Goal: Transaction & Acquisition: Purchase product/service

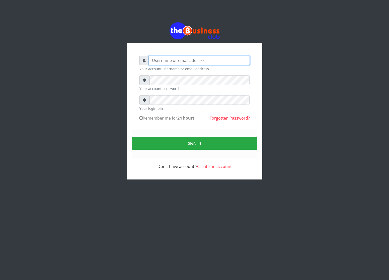
type input "cherpher"
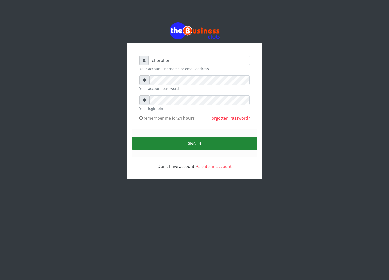
click at [225, 143] on button "Sign in" at bounding box center [194, 143] width 125 height 13
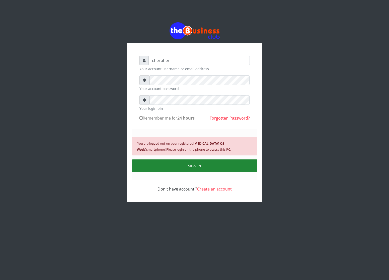
click at [225, 168] on button "SIGN IN" at bounding box center [194, 166] width 125 height 13
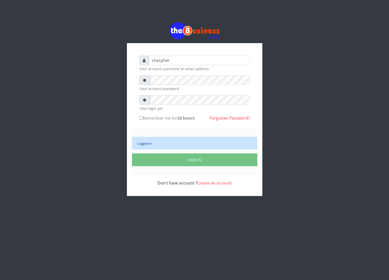
click at [207, 140] on div "Logged in" at bounding box center [194, 143] width 125 height 13
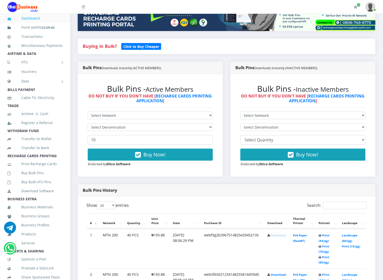
scroll to position [90, 0]
click at [272, 237] on link "Download" at bounding box center [278, 235] width 15 height 4
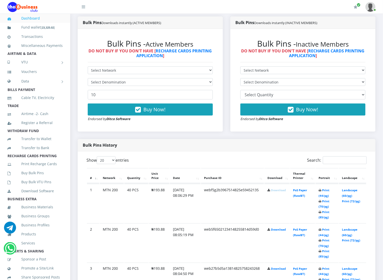
scroll to position [120, 0]
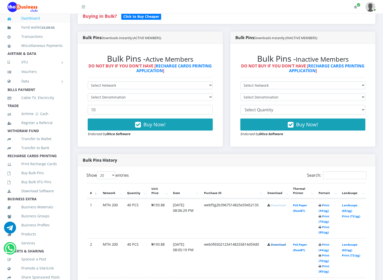
click at [273, 246] on link "Download" at bounding box center [278, 245] width 15 height 4
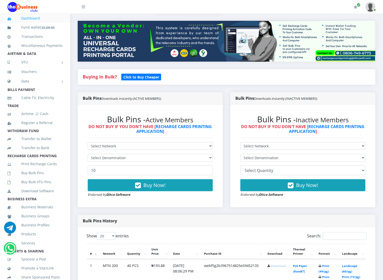
scroll to position [60, 0]
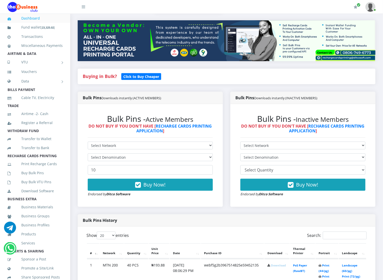
click at [92, 141] on div "Bulk Pins - Active Members DO NOT BUY IF YOU DON'T HAVE [ RECHARGE CARDS PRINTI…" at bounding box center [150, 155] width 135 height 93
click at [94, 145] on select "Select Network MTN Globacom 9Mobile Airtel" at bounding box center [150, 146] width 125 height 8
select select "Glo"
click at [88, 142] on select "Select Network MTN Globacom 9Mobile Airtel" at bounding box center [150, 146] width 125 height 8
click at [118, 157] on select "Select Denomination Glo NGN100 - ₦96.45 Glo NGN200 - ₦192.90 Glo NGN500 - ₦482.…" at bounding box center [150, 157] width 125 height 8
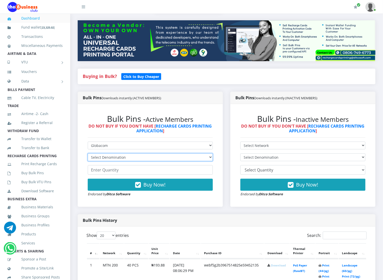
select select "192.9-200"
click at [88, 154] on select "Select Denomination Glo NGN100 - ₦96.45 Glo NGN200 - ₦192.90 Glo NGN500 - ₦482.…" at bounding box center [150, 157] width 125 height 8
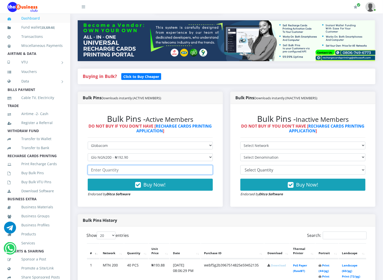
click at [120, 173] on input "number" at bounding box center [150, 170] width 125 height 10
type input "20"
click at [126, 195] on strong "Ditco Software" at bounding box center [118, 194] width 24 height 5
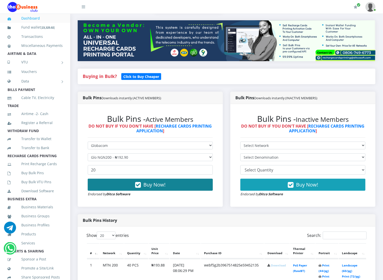
click at [124, 185] on button "Buy Now!" at bounding box center [150, 185] width 125 height 12
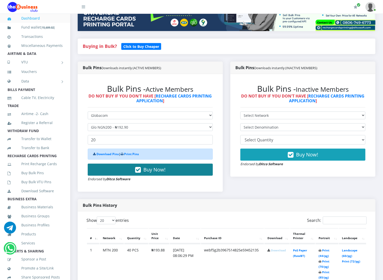
scroll to position [105, 0]
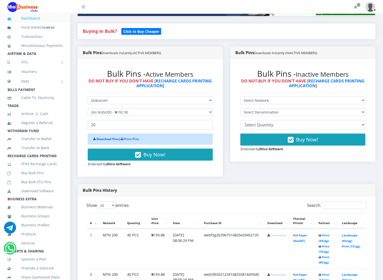
click at [105, 141] on link "Download Pins" at bounding box center [108, 139] width 22 height 4
click at [110, 138] on link "Download Pins" at bounding box center [108, 139] width 22 height 4
click at [46, 177] on link "Buy Bulk Pins" at bounding box center [35, 173] width 55 height 12
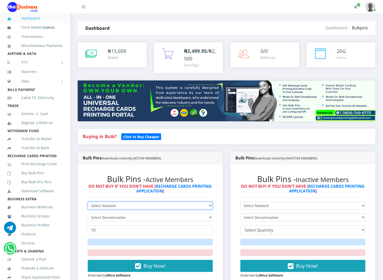
click at [125, 205] on select "Select Network MTN Globacom 9Mobile Airtel" at bounding box center [150, 206] width 125 height 8
select select "Glo"
click at [88, 202] on select "Select Network MTN Globacom 9Mobile Airtel" at bounding box center [150, 206] width 125 height 8
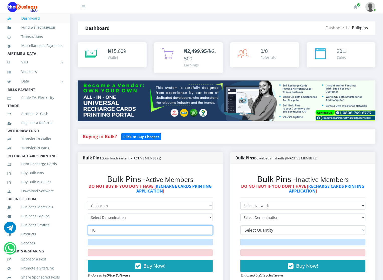
click at [126, 231] on input "10" at bounding box center [150, 230] width 125 height 10
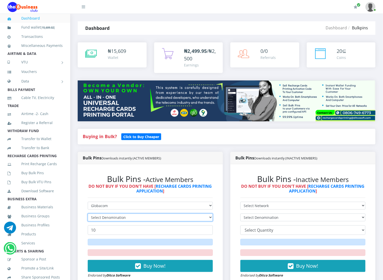
click at [117, 218] on select "Select Denomination" at bounding box center [150, 218] width 125 height 8
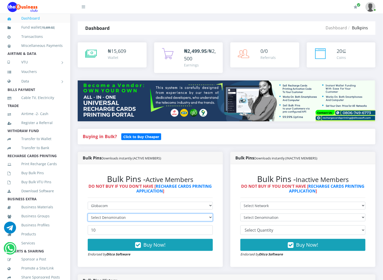
click at [117, 217] on select "Select Denomination" at bounding box center [150, 218] width 125 height 8
click at [88, 214] on select "Select Denomination" at bounding box center [150, 218] width 125 height 8
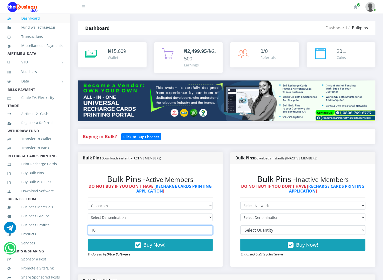
click at [99, 231] on input "10" at bounding box center [150, 230] width 125 height 10
type input "1"
type input "20"
click at [98, 213] on form "Select Network MTN Globacom 9Mobile Airtel Select Denomination 20 Buy Now! Endo…" at bounding box center [150, 229] width 125 height 55
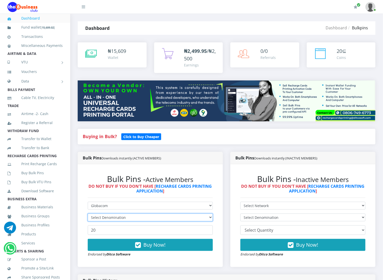
click at [99, 217] on select "Select Denomination" at bounding box center [150, 218] width 125 height 8
click at [201, 221] on select "Select Denomination" at bounding box center [150, 218] width 125 height 8
click at [99, 218] on select "Select Denomination" at bounding box center [150, 218] width 125 height 8
click at [88, 214] on select "Select Denomination" at bounding box center [150, 218] width 125 height 8
click at [105, 224] on form "Select Network MTN Globacom 9Mobile Airtel Select Denomination 20 Buy Now! Endo…" at bounding box center [150, 229] width 125 height 55
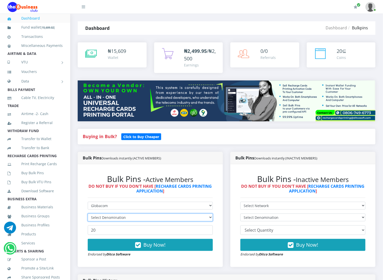
click at [105, 217] on select "Select Denomination" at bounding box center [150, 218] width 125 height 8
click at [132, 215] on select "Select Denomination" at bounding box center [150, 218] width 125 height 8
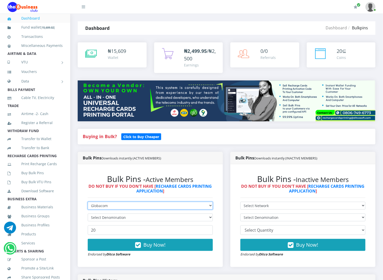
click at [129, 205] on select "Select Network MTN Globacom 9Mobile Airtel" at bounding box center [150, 206] width 125 height 8
click at [88, 202] on select "Select Network MTN Globacom 9Mobile Airtel" at bounding box center [150, 206] width 125 height 8
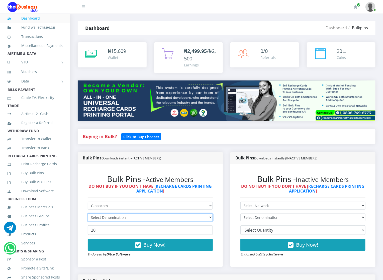
click at [96, 215] on select "Select Denomination" at bounding box center [150, 218] width 125 height 8
click at [101, 216] on select "Select Denomination" at bounding box center [150, 218] width 125 height 8
click at [103, 142] on div "Buying in Bulk?   Click to Buy Cheaper" at bounding box center [227, 137] width 298 height 16
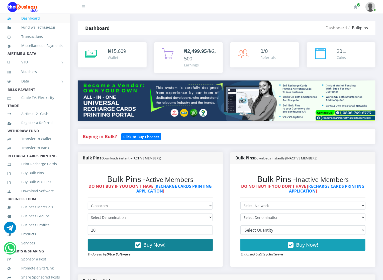
click at [132, 247] on button "Buy Now!" at bounding box center [150, 245] width 125 height 12
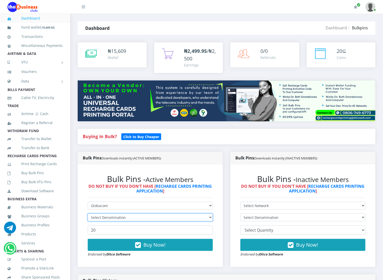
click at [127, 217] on select "Select Denomination" at bounding box center [150, 218] width 125 height 8
click at [211, 217] on select "Select Denomination" at bounding box center [150, 218] width 125 height 8
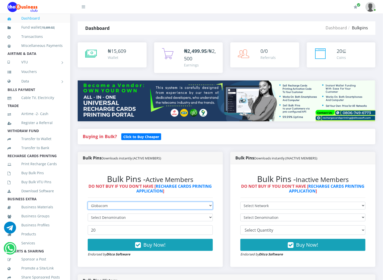
click at [131, 205] on select "Select Network MTN Globacom 9Mobile Airtel" at bounding box center [150, 206] width 125 height 8
click at [88, 202] on select "Select Network MTN Globacom 9Mobile Airtel" at bounding box center [150, 206] width 125 height 8
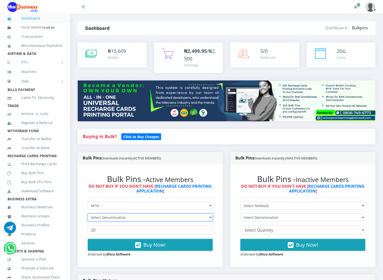
click at [116, 216] on select "Select Denomination" at bounding box center [150, 218] width 125 height 8
click at [111, 210] on form "Select Network MTN Globacom 9Mobile Airtel Select Denomination 20 Buy Now!" at bounding box center [150, 229] width 125 height 55
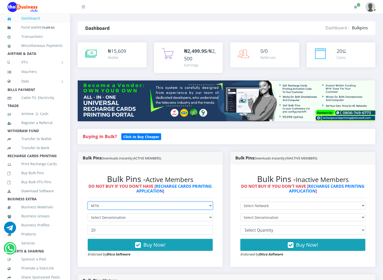
click at [111, 207] on select "Select Network MTN Globacom 9Mobile Airtel" at bounding box center [150, 206] width 125 height 8
select select "Glo"
click at [88, 202] on select "Select Network MTN Globacom 9Mobile Airtel" at bounding box center [150, 206] width 125 height 8
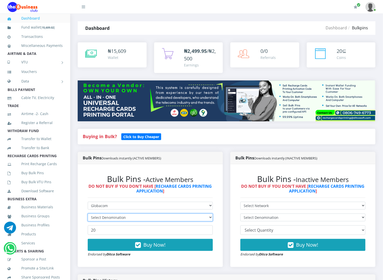
click at [145, 214] on select "Select Denomination" at bounding box center [150, 218] width 125 height 8
click at [120, 215] on select "Select Denomination" at bounding box center [150, 218] width 125 height 8
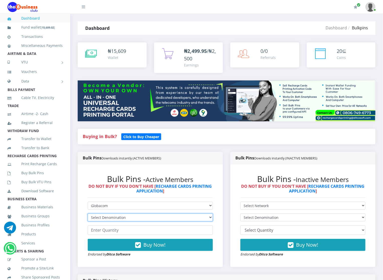
select select "482.25-500"
click at [88, 214] on select "Select Denomination Glo NGN100 - ₦96.45 Glo NGN200 - ₦192.90 Glo NGN500 - ₦482.…" at bounding box center [150, 218] width 125 height 8
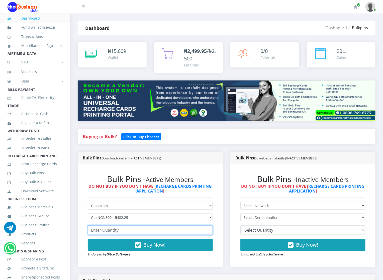
click at [116, 232] on input "number" at bounding box center [150, 230] width 125 height 10
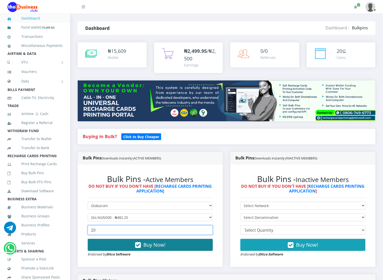
type input "20"
click at [118, 246] on button "Buy Now!" at bounding box center [150, 245] width 125 height 12
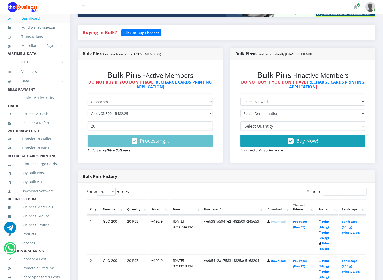
scroll to position [105, 0]
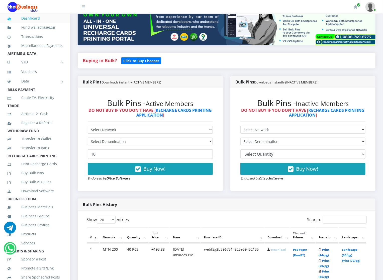
scroll to position [75, 0]
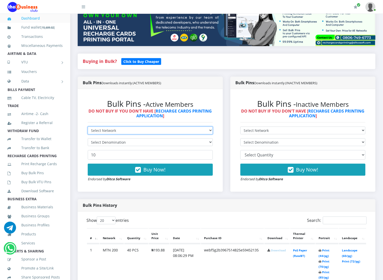
click at [100, 128] on select "Select Network MTN Globacom 9Mobile Airtel" at bounding box center [150, 131] width 125 height 8
select select "Glo"
click at [88, 127] on select "Select Network MTN Globacom 9Mobile Airtel" at bounding box center [150, 131] width 125 height 8
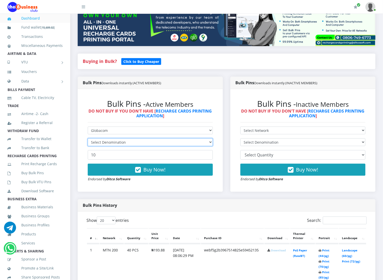
click at [101, 146] on select "Select Denomination" at bounding box center [150, 142] width 125 height 8
click at [99, 140] on select "Select Denomination" at bounding box center [150, 142] width 125 height 8
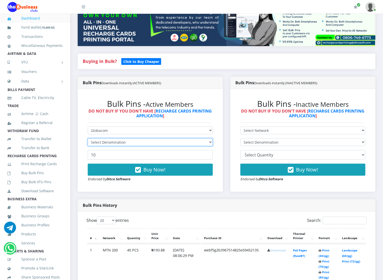
click at [153, 140] on select "Select Denomination" at bounding box center [150, 142] width 125 height 8
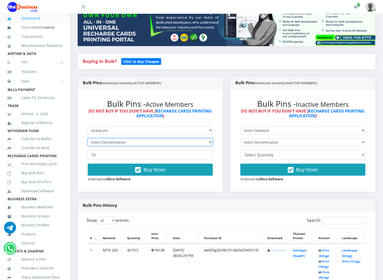
click at [153, 140] on select "Select Denomination" at bounding box center [150, 142] width 125 height 8
click at [152, 138] on form "Select Network MTN Globacom 9Mobile Airtel Select Denomination 10 Buy Now! Endo…" at bounding box center [150, 154] width 125 height 55
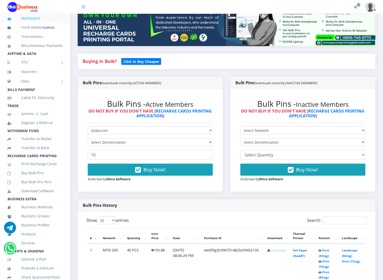
click at [152, 138] on form "Select Network MTN Globacom 9Mobile Airtel Select Denomination 10 Buy Now! Endo…" at bounding box center [150, 154] width 125 height 55
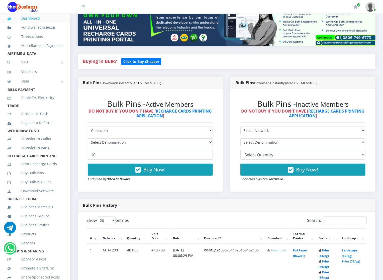
click at [152, 138] on form "Select Network MTN Globacom 9Mobile Airtel Select Denomination 10 Buy Now! Endo…" at bounding box center [150, 154] width 125 height 55
click at [104, 151] on input "10" at bounding box center [150, 155] width 125 height 10
type input "1"
type input "20"
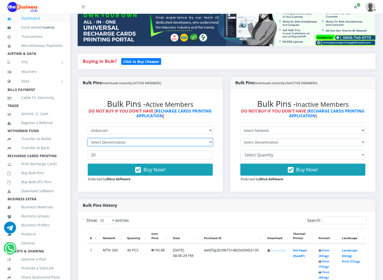
click at [102, 143] on select "Select Denomination" at bounding box center [150, 142] width 125 height 8
click at [102, 142] on select "Select Denomination" at bounding box center [150, 142] width 125 height 8
click at [102, 135] on form "Select Network MTN Globacom 9Mobile Airtel Select Denomination 20 Buy Now! Endo…" at bounding box center [150, 154] width 125 height 55
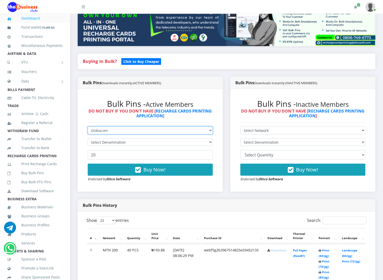
click at [102, 133] on select "Select Network MTN Globacom 9Mobile Airtel" at bounding box center [150, 131] width 125 height 8
click at [103, 185] on div "Bulk Pins - Active Members DO NOT BUY IF YOU DON'T HAVE [ RECHARGE CARDS PRINTI…" at bounding box center [150, 140] width 135 height 93
click at [106, 138] on form "Select Network MTN Globacom 9Mobile Airtel Select Denomination 20 Buy Now! Endo…" at bounding box center [150, 154] width 125 height 55
click at [44, 179] on link "Buy Bulk Pins" at bounding box center [35, 173] width 55 height 12
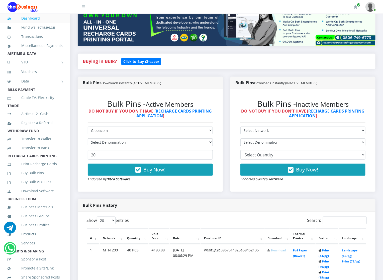
click at [97, 138] on form "Select Network MTN Globacom 9Mobile Airtel Select Denomination 20 Buy Now! Endo…" at bounding box center [150, 154] width 125 height 55
click at [97, 139] on select "Select Denomination" at bounding box center [150, 142] width 125 height 8
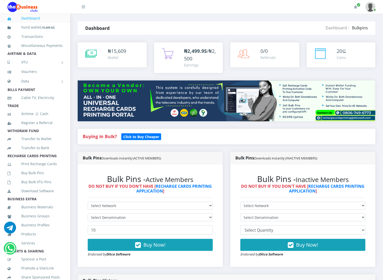
select select "Glo"
click at [88, 202] on select "Select Network MTN Globacom 9Mobile Airtel" at bounding box center [150, 206] width 125 height 8
click at [122, 218] on select "Select Denomination Glo NGN100 - ₦96.45 Glo NGN200 - ₦192.90 Glo NGN500 - ₦482.…" at bounding box center [150, 218] width 125 height 8
select select "482.25-500"
click at [88, 214] on select "Select Denomination Glo NGN100 - ₦96.45 Glo NGN200 - ₦192.90 Glo NGN500 - ₦482.…" at bounding box center [150, 218] width 125 height 8
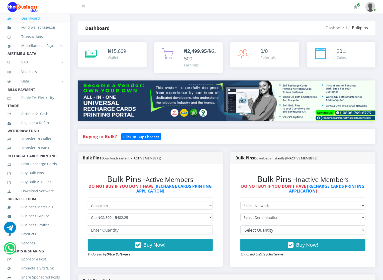
click at [120, 236] on form "Select Network MTN Globacom 9Mobile Airtel Select Denomination Glo NGN100 - ₦96…" at bounding box center [150, 229] width 125 height 55
click at [119, 232] on input "number" at bounding box center [150, 230] width 125 height 10
type input "-5"
type input "20"
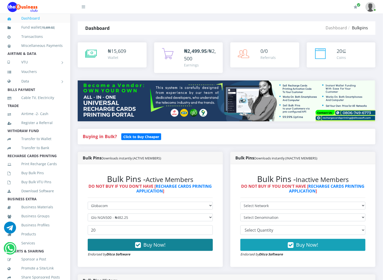
click at [128, 246] on button "Buy Now!" at bounding box center [150, 245] width 125 height 12
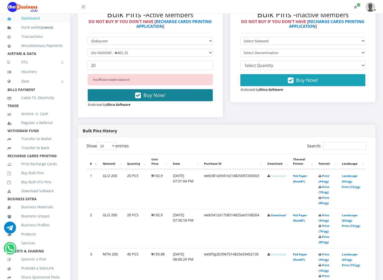
scroll to position [166, 0]
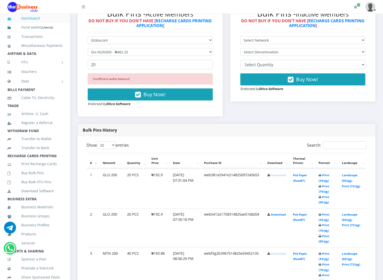
click at [276, 175] on link "Download" at bounding box center [278, 175] width 15 height 4
click at [275, 214] on link "Download" at bounding box center [278, 215] width 15 height 4
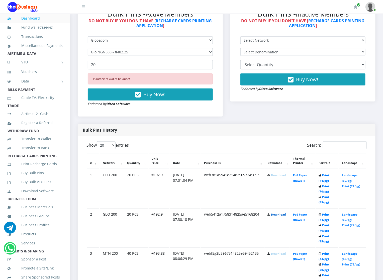
click at [275, 214] on link "Download" at bounding box center [278, 215] width 15 height 4
